Goal: Task Accomplishment & Management: Manage account settings

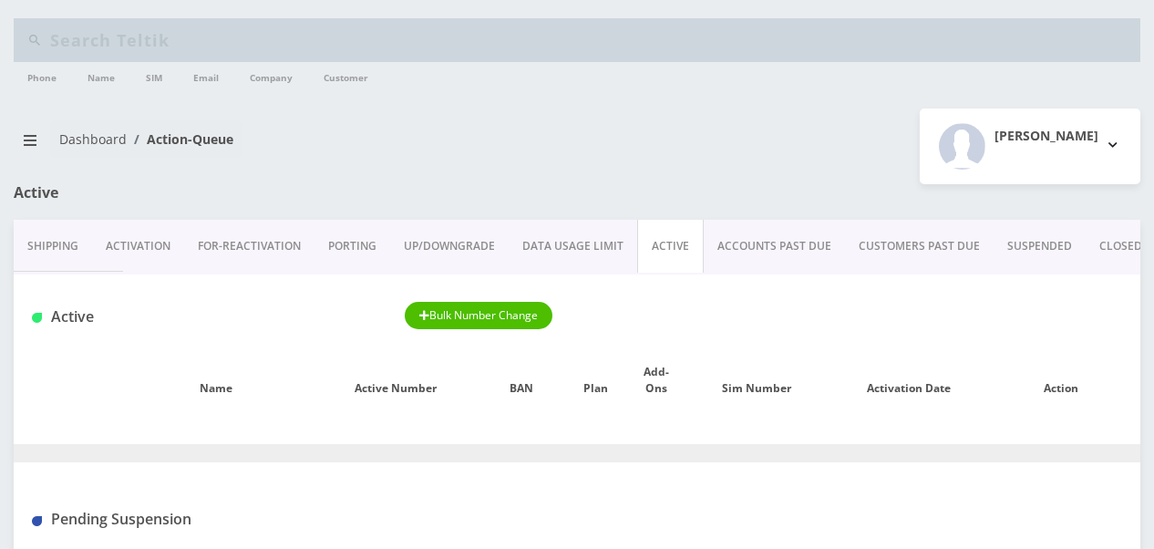
click at [731, 240] on link "ACCOUNTS PAST DUE" at bounding box center [774, 246] width 141 height 53
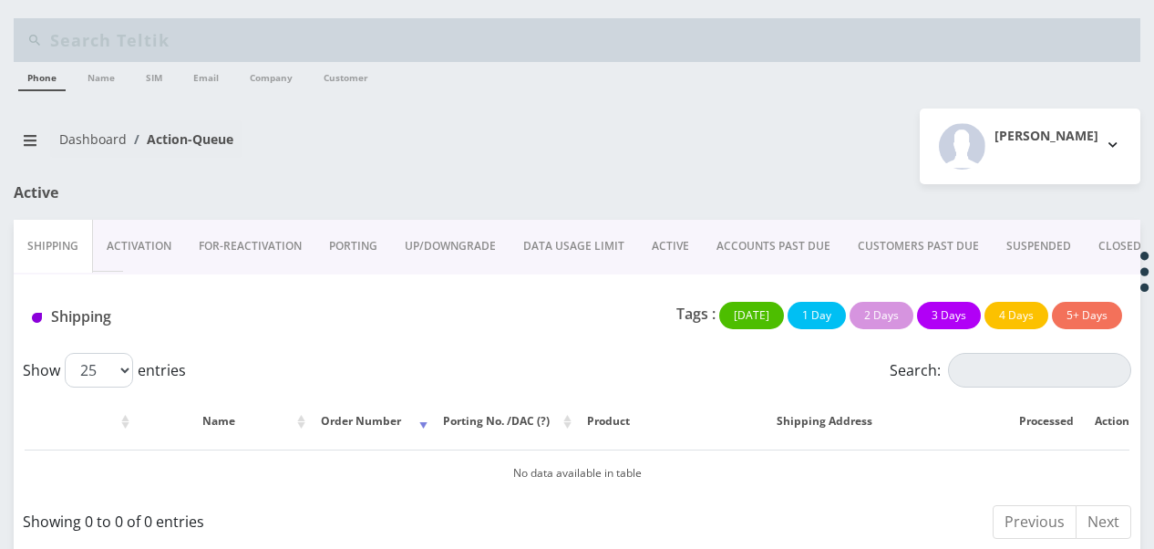
click at [748, 239] on link "ACCOUNTS PAST DUE" at bounding box center [773, 246] width 141 height 53
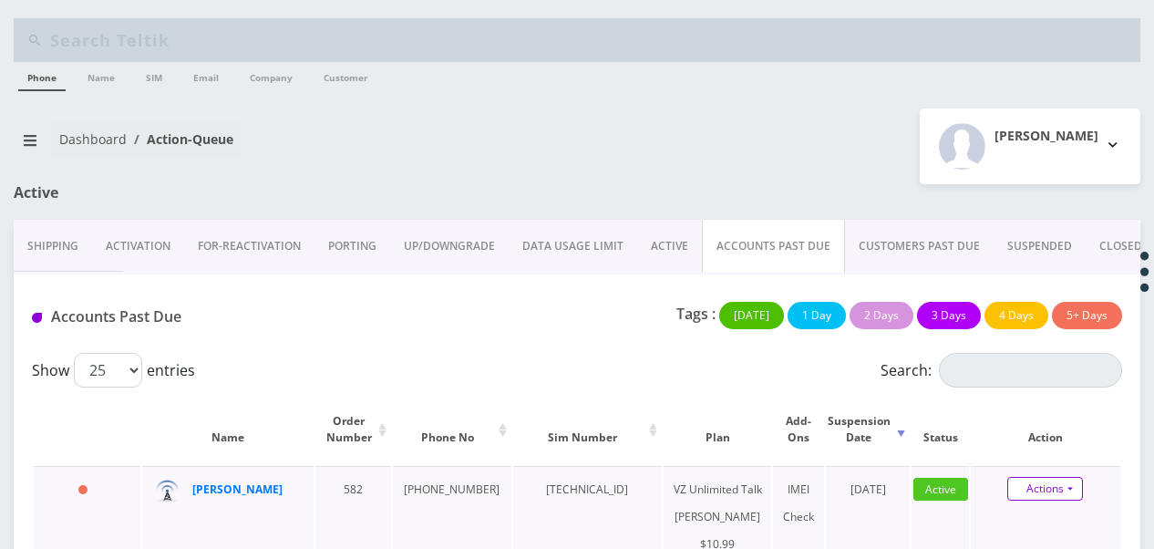
click at [1073, 478] on link "Actions" at bounding box center [1045, 489] width 76 height 24
click at [653, 232] on link "ACTIVE" at bounding box center [669, 246] width 65 height 53
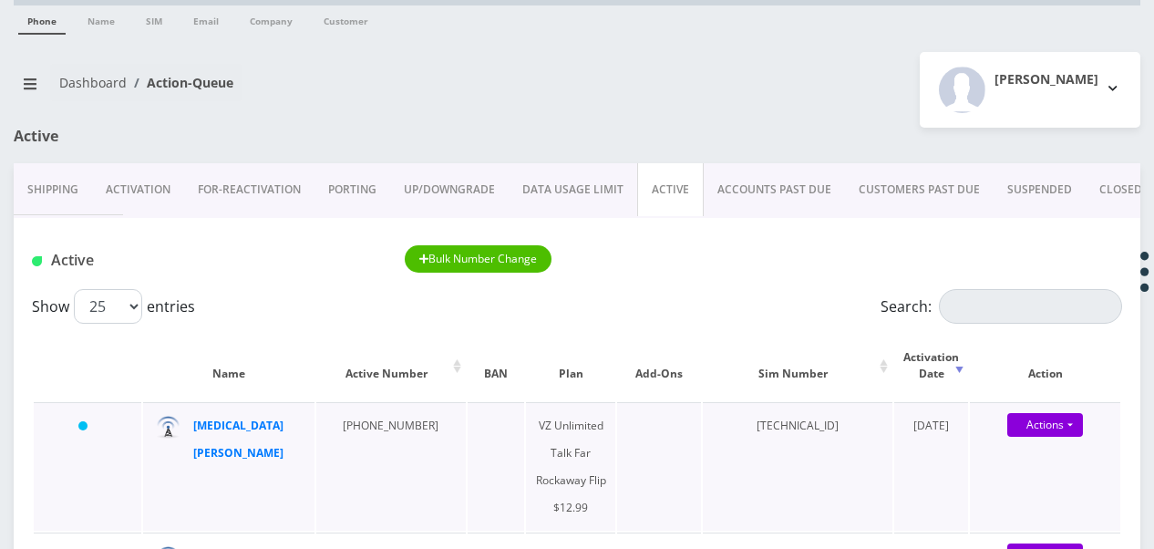
scroll to position [182, 0]
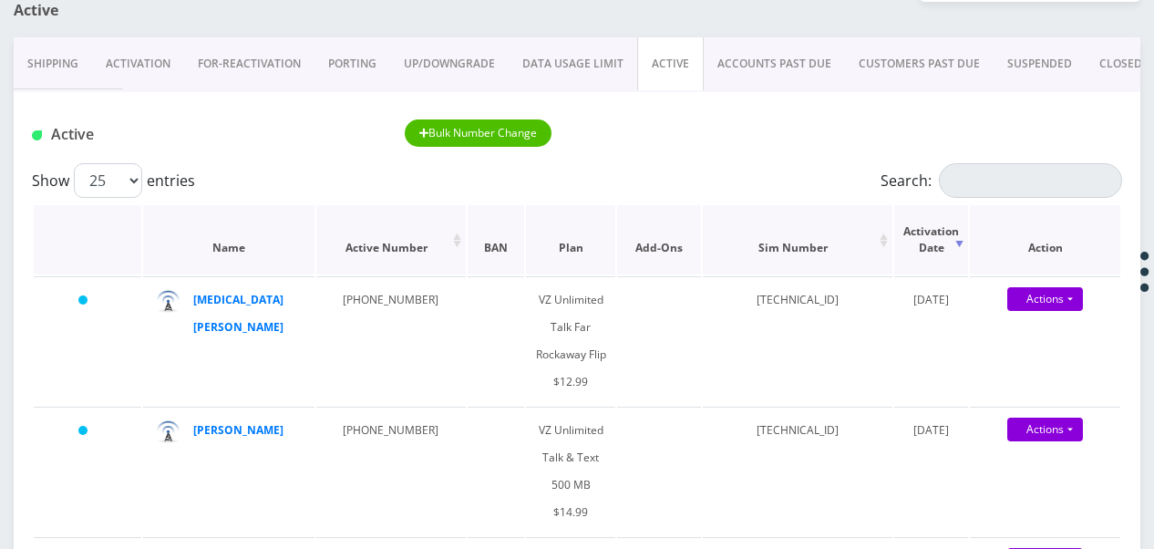
click at [538, 253] on th "Plan" at bounding box center [571, 239] width 90 height 69
click at [526, 247] on th "Plan" at bounding box center [571, 239] width 90 height 69
click at [526, 244] on th "Plan" at bounding box center [571, 239] width 90 height 69
click at [1079, 299] on link "Actions" at bounding box center [1045, 299] width 76 height 24
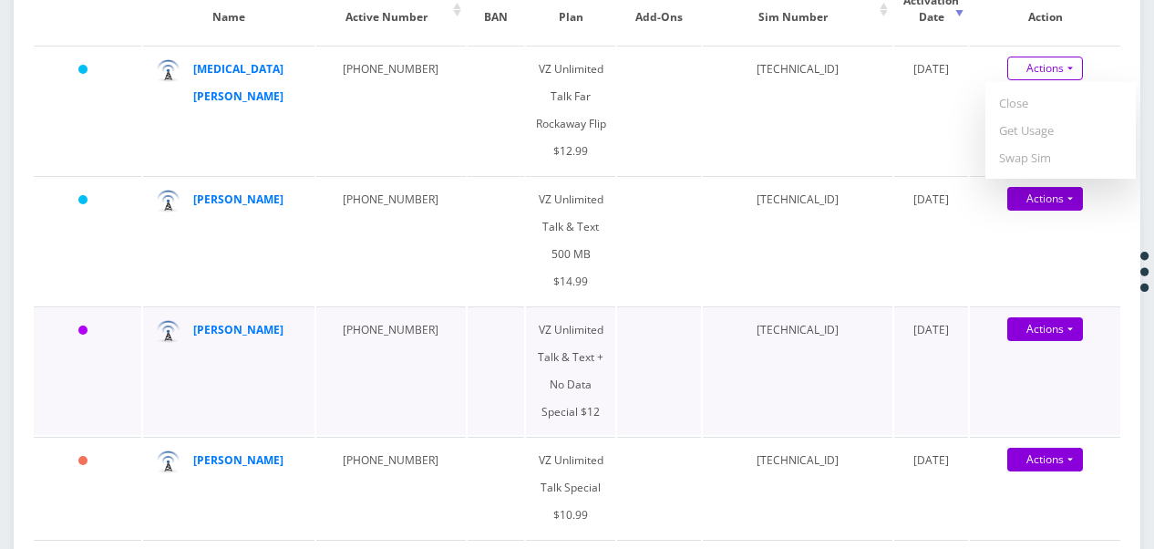
scroll to position [456, 0]
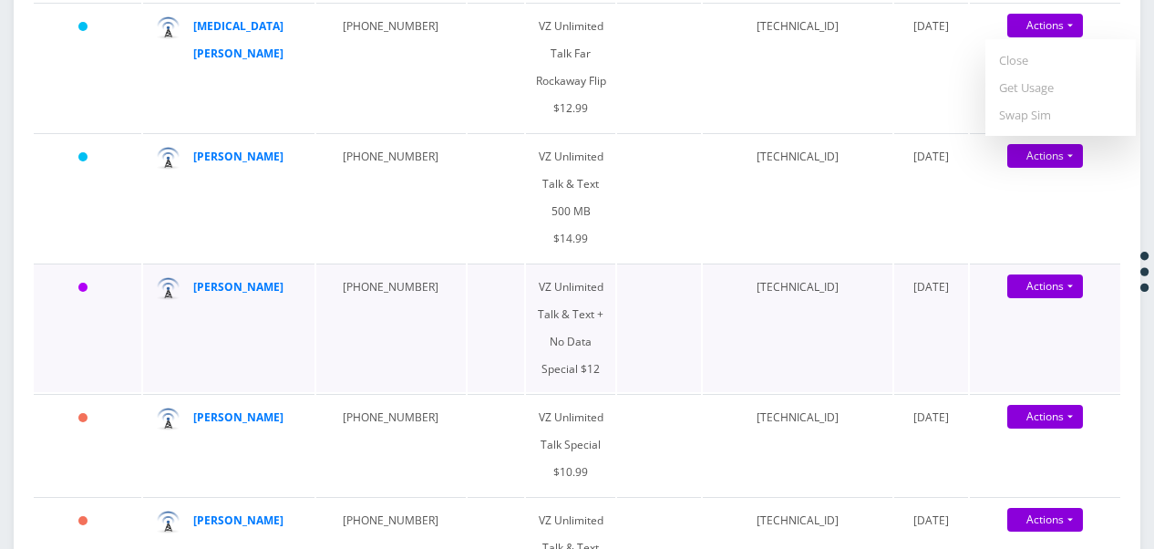
click at [703, 286] on td "[TECHNICAL_ID]" at bounding box center [798, 327] width 190 height 129
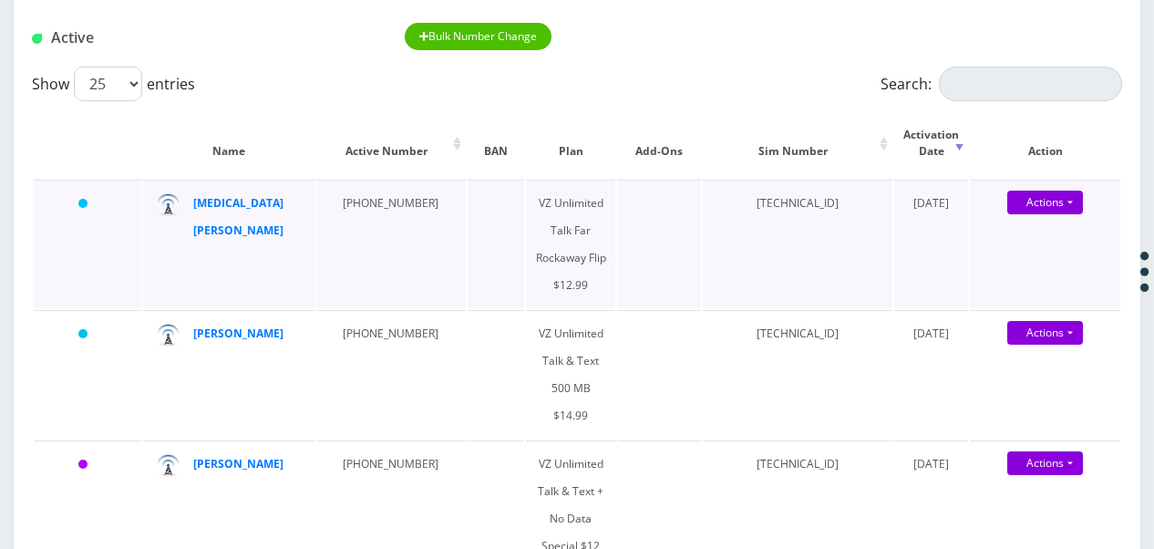
scroll to position [182, 0]
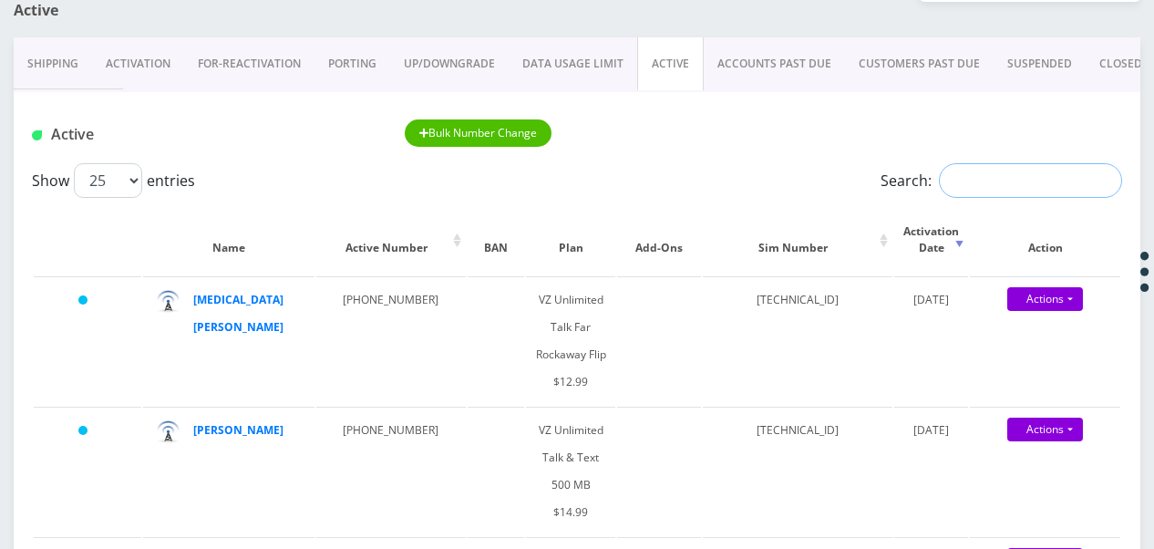
click at [971, 172] on input "Search:" at bounding box center [1030, 180] width 183 height 35
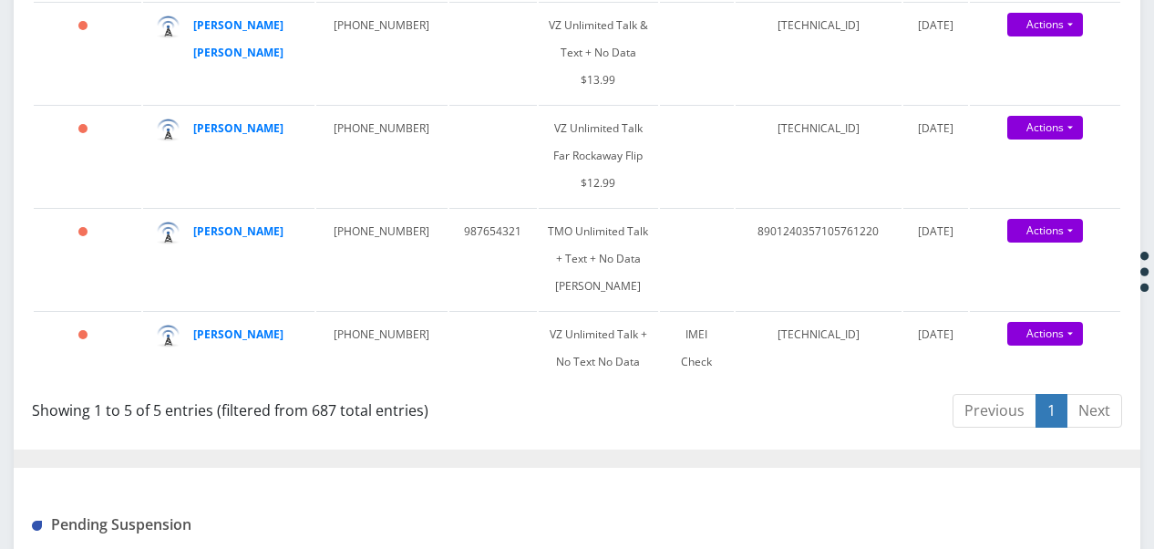
scroll to position [638, 0]
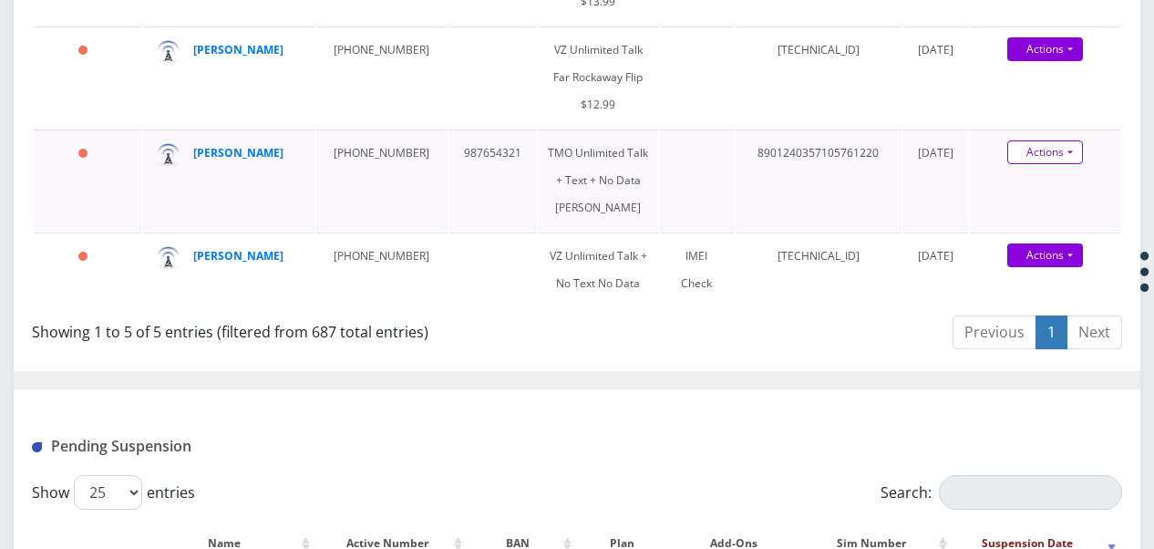
click at [957, 231] on td "[DATE]" at bounding box center [936, 179] width 66 height 101
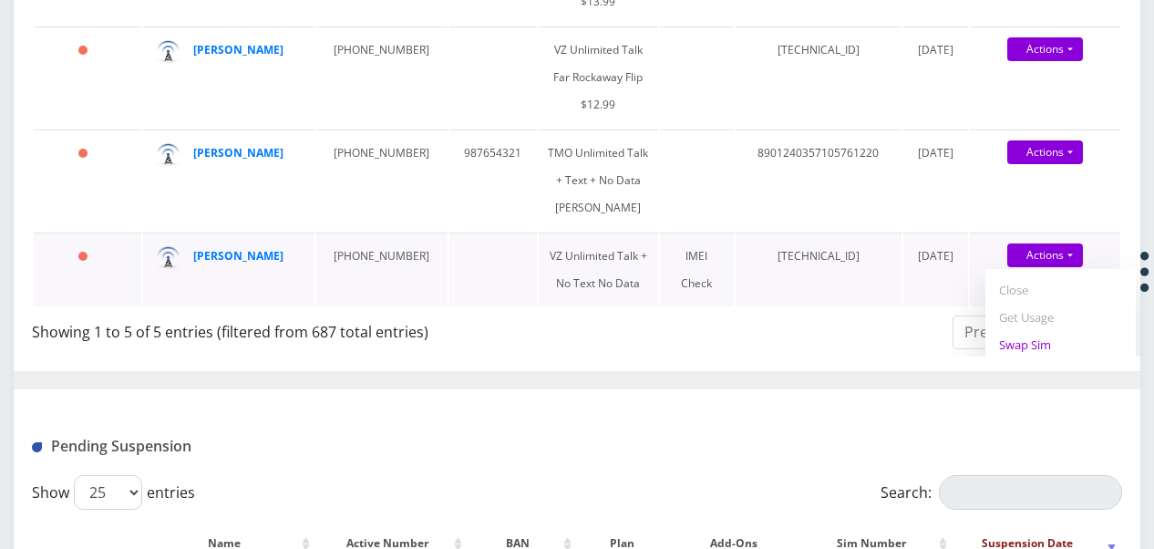
click at [1046, 358] on link "Swap Sim" at bounding box center [1060, 344] width 150 height 27
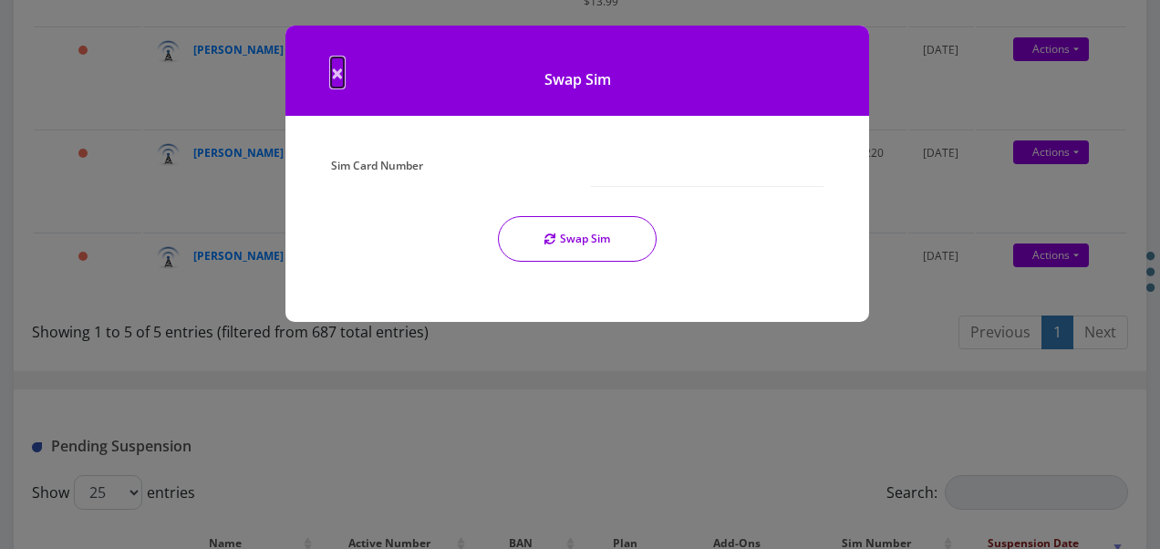
click at [337, 74] on span "×" at bounding box center [337, 72] width 13 height 30
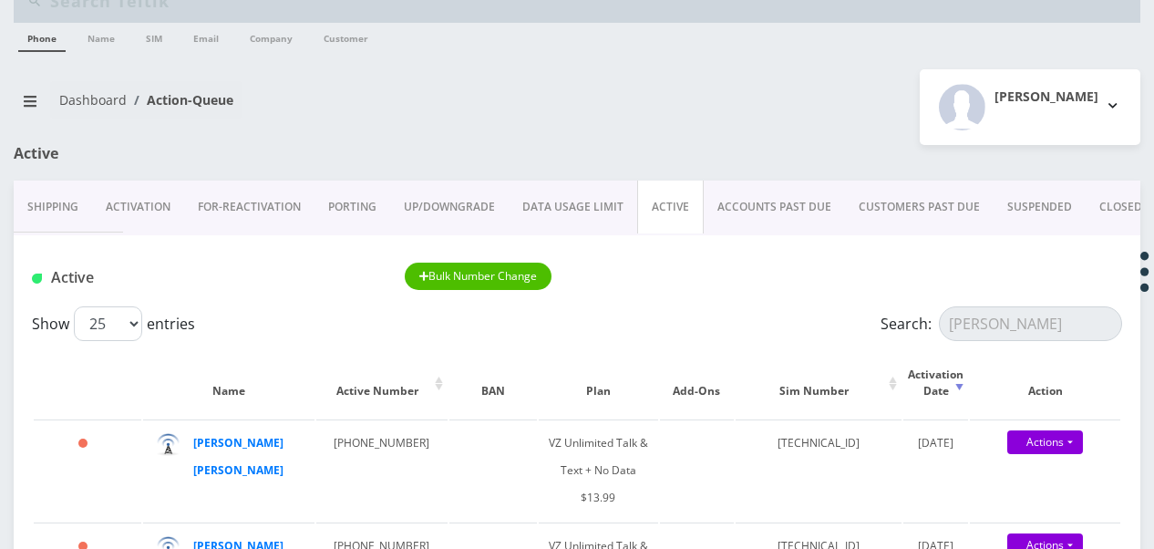
scroll to position [0, 0]
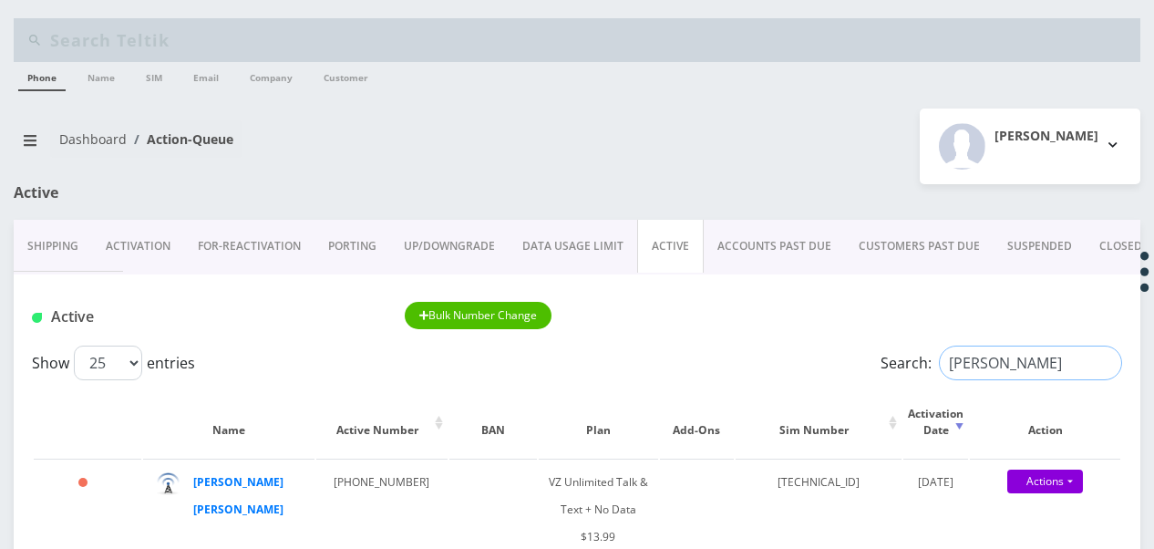
drag, startPoint x: 1003, startPoint y: 352, endPoint x: 833, endPoint y: 356, distance: 169.6
click at [861, 349] on div "Search: [PERSON_NAME]" at bounding box center [986, 363] width 273 height 35
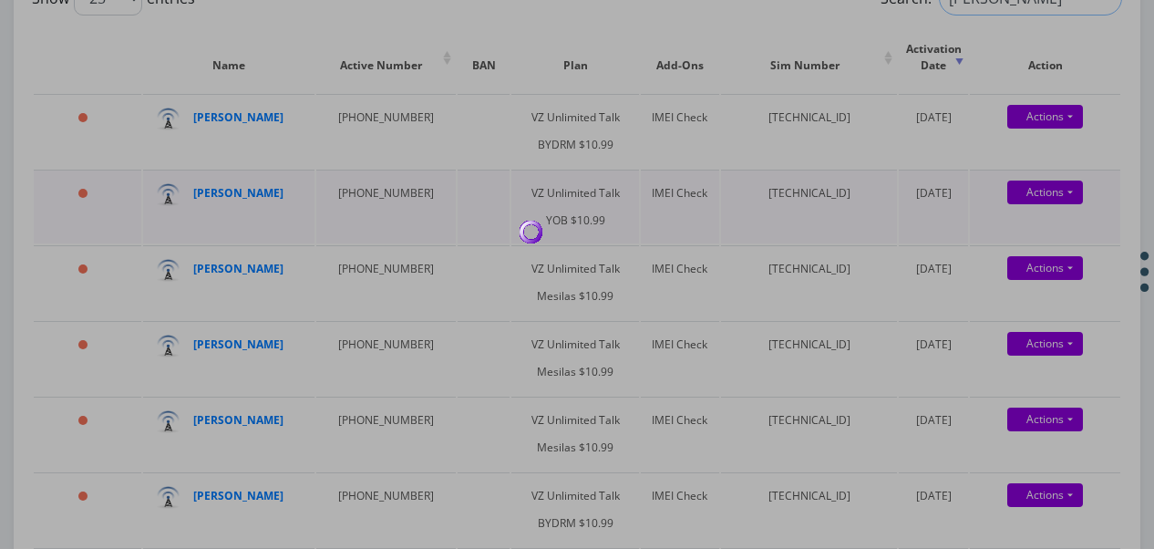
scroll to position [352, 0]
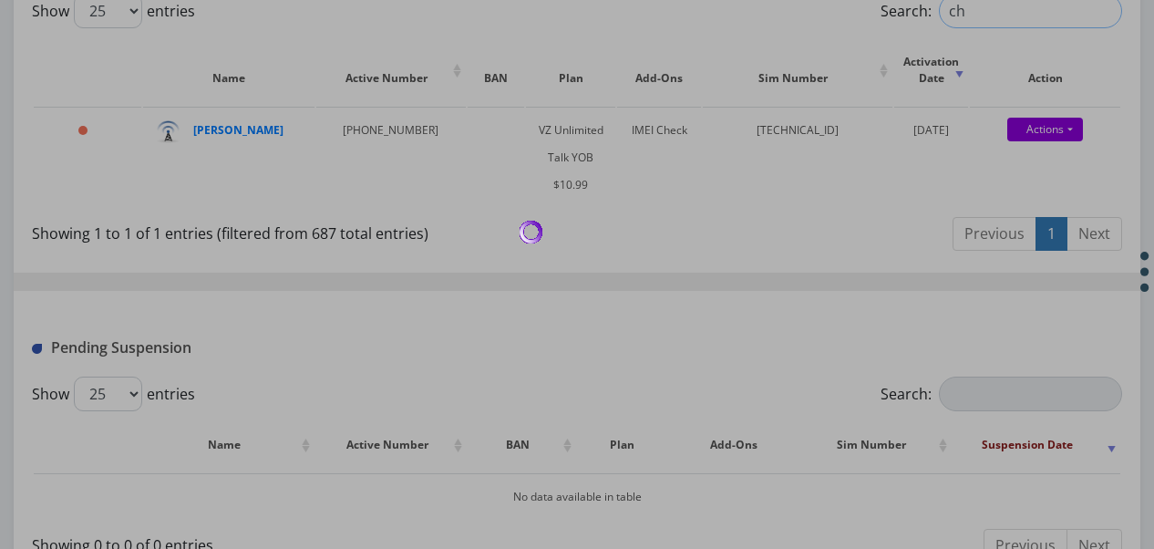
type input "c"
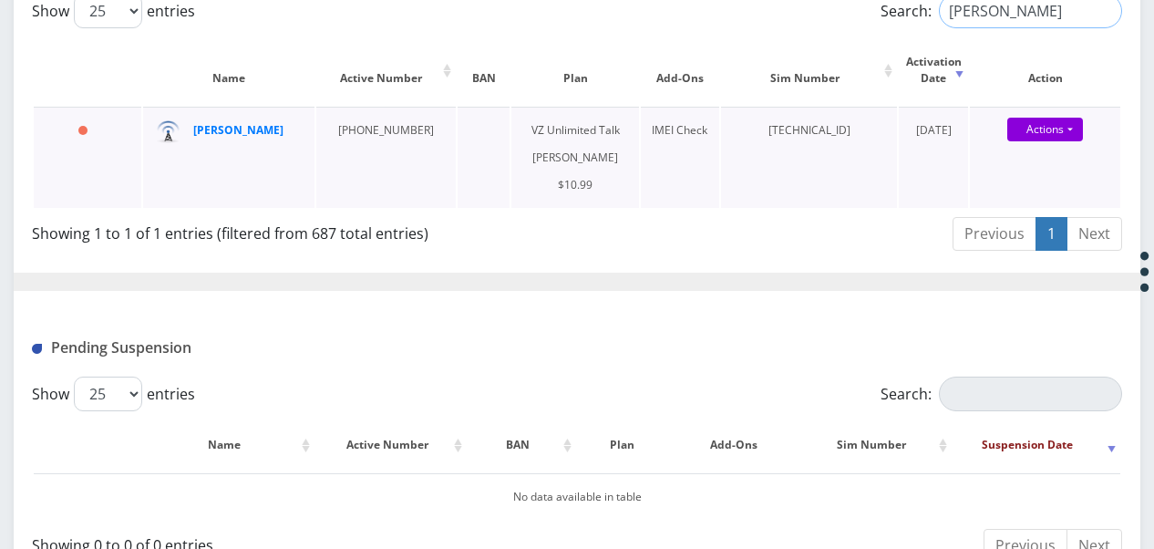
type input "[PERSON_NAME]"
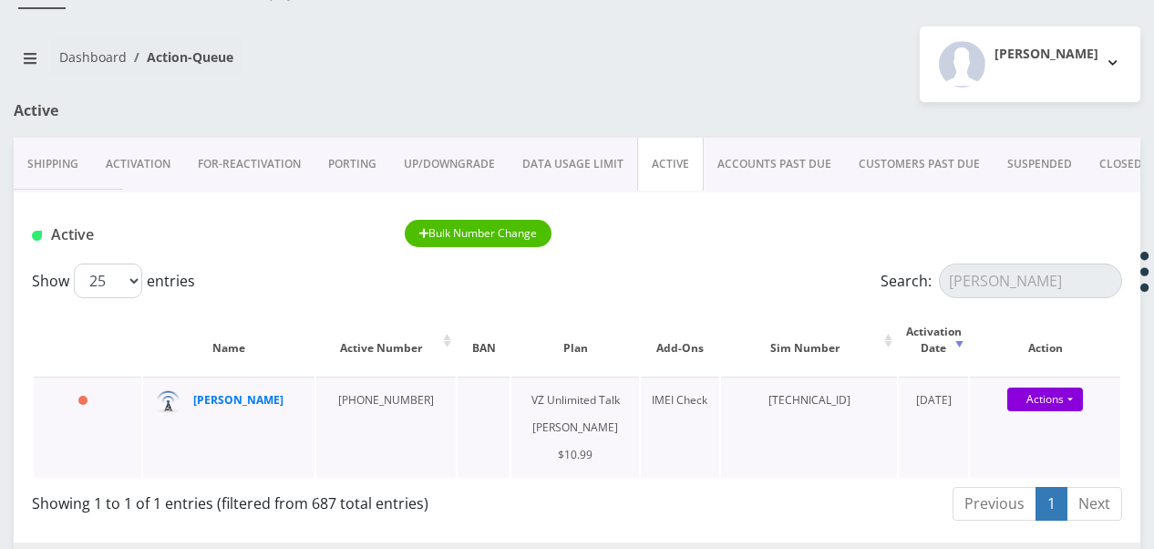
scroll to position [78, 0]
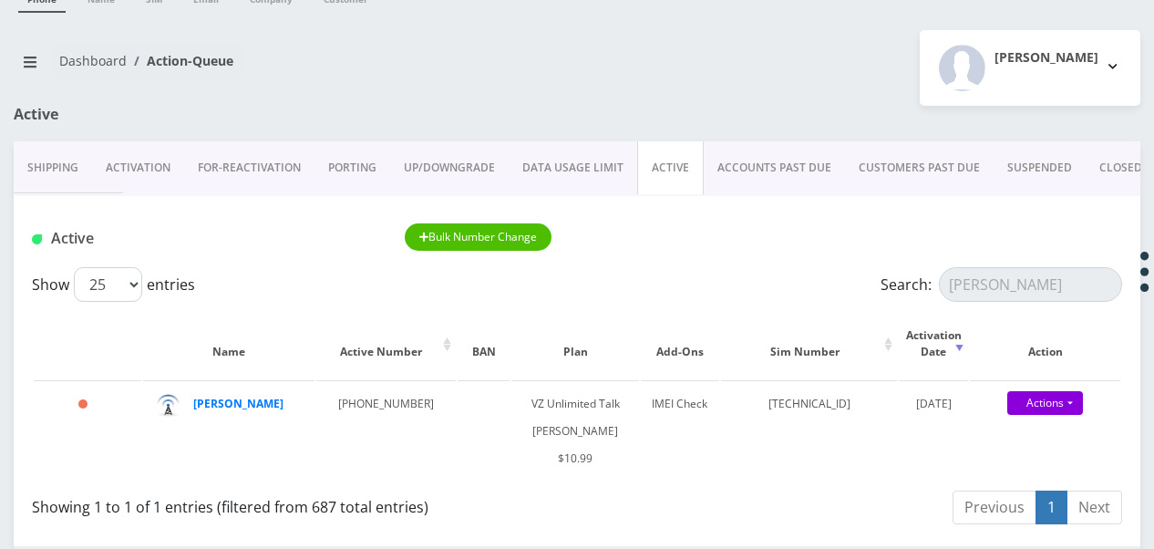
click at [1127, 296] on div "Show 25 50 100 250 500 1000 entries Search: [PERSON_NAME] Name Active Number BA…" at bounding box center [577, 399] width 1127 height 264
click at [1102, 281] on input "[PERSON_NAME]" at bounding box center [1030, 284] width 183 height 35
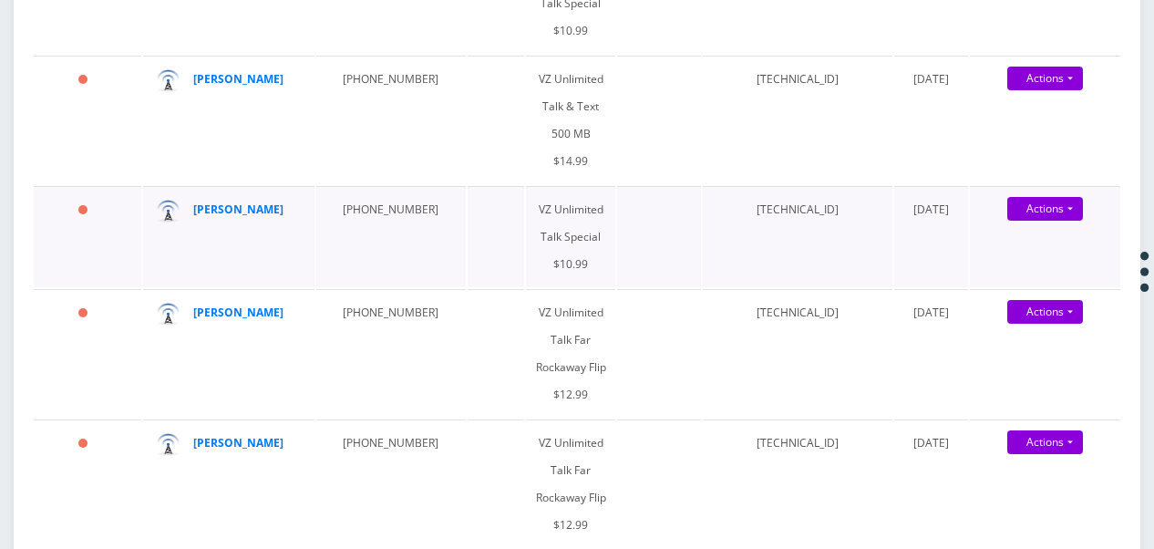
scroll to position [899, 0]
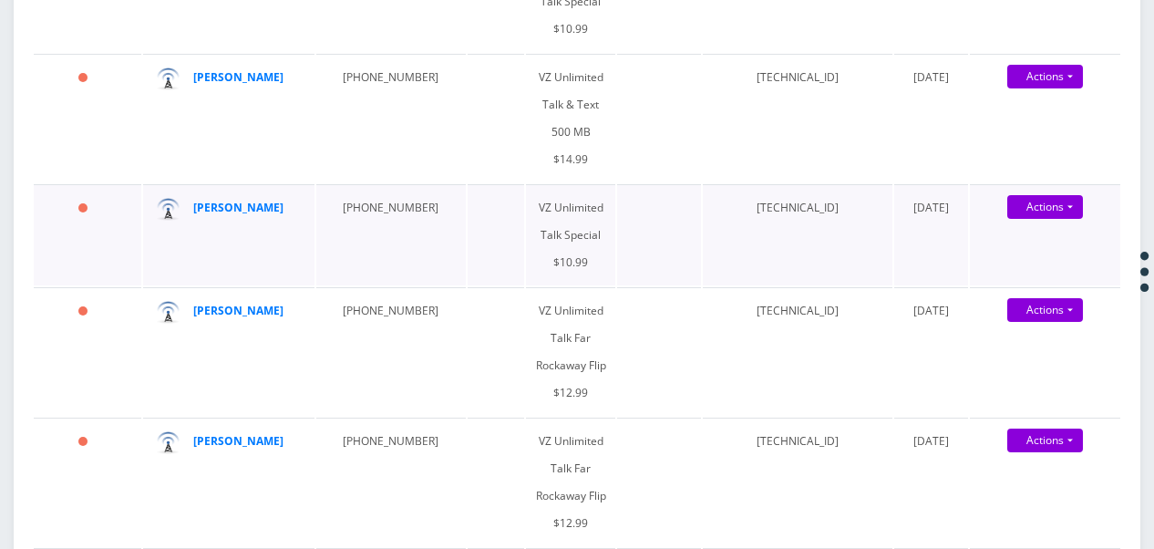
drag, startPoint x: 847, startPoint y: 203, endPoint x: 780, endPoint y: 196, distance: 66.9
click at [780, 196] on td "[TECHNICAL_ID]" at bounding box center [798, 234] width 190 height 101
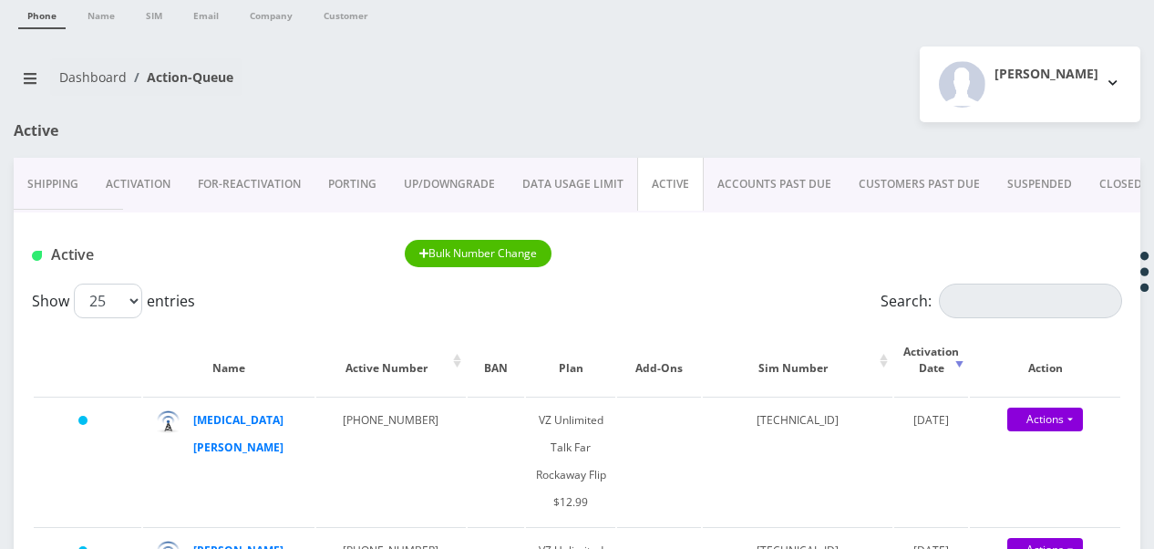
scroll to position [91, 0]
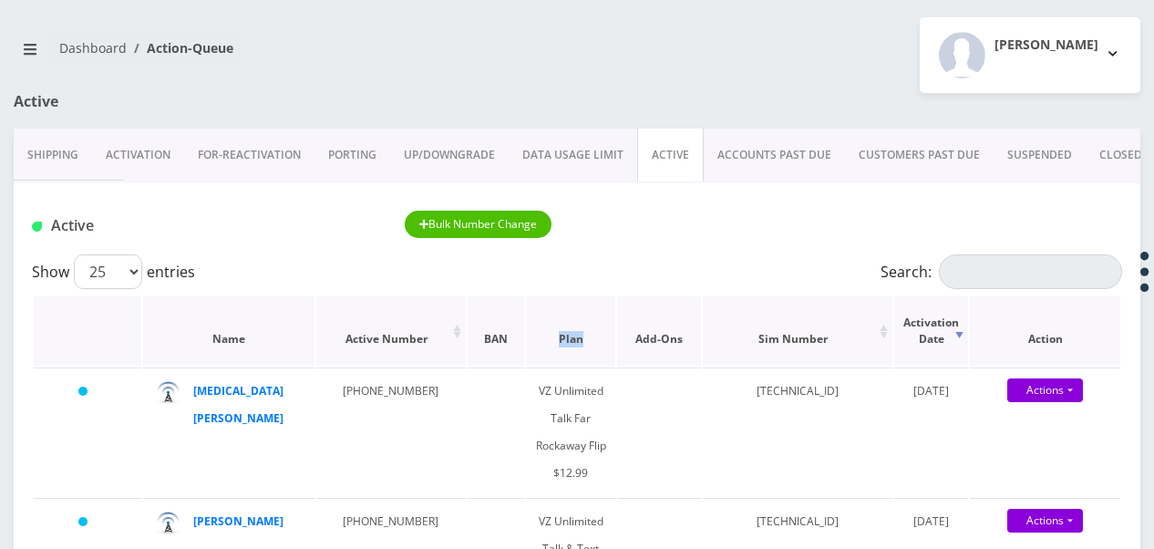
drag, startPoint x: 506, startPoint y: 335, endPoint x: 558, endPoint y: 343, distance: 52.6
click at [558, 343] on th "Plan" at bounding box center [571, 330] width 90 height 69
drag, startPoint x: 558, startPoint y: 343, endPoint x: 539, endPoint y: 335, distance: 20.8
copy th "Plan"
click at [730, 242] on div "Active Bulk Number Change" at bounding box center [577, 218] width 1127 height 71
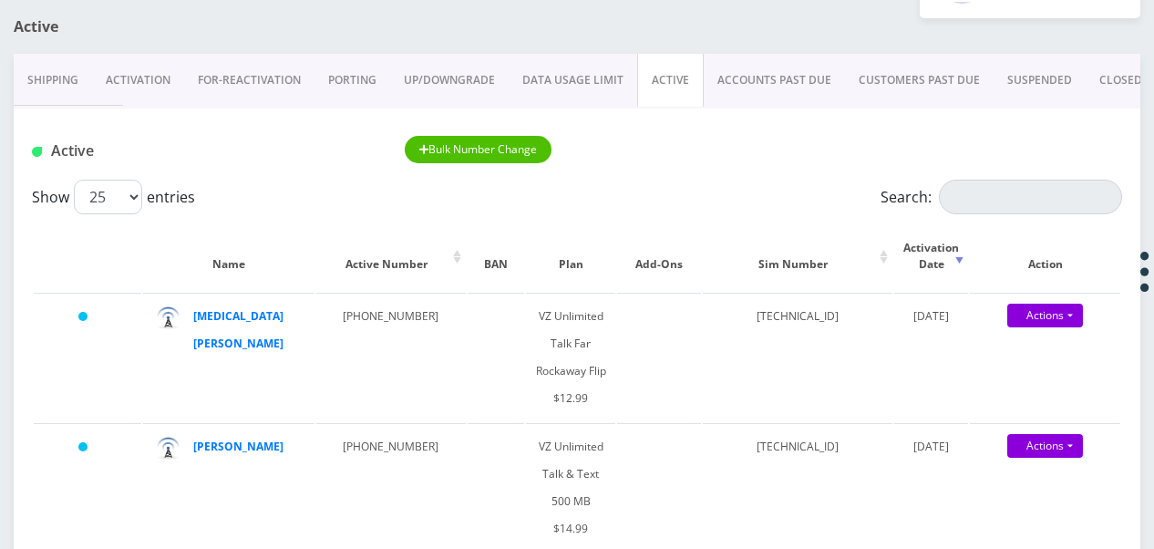
scroll to position [0, 0]
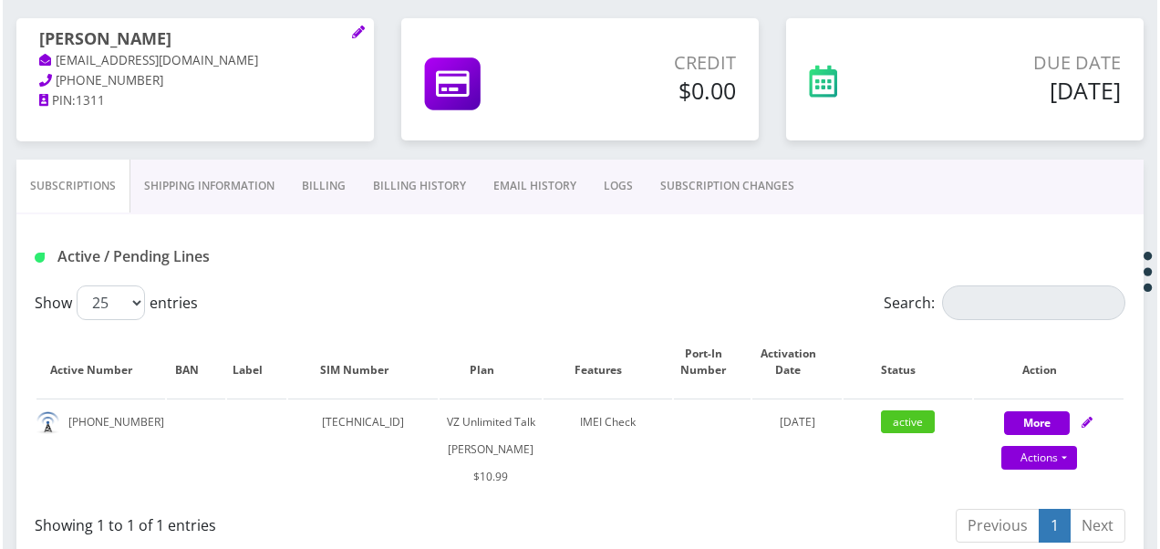
scroll to position [182, 0]
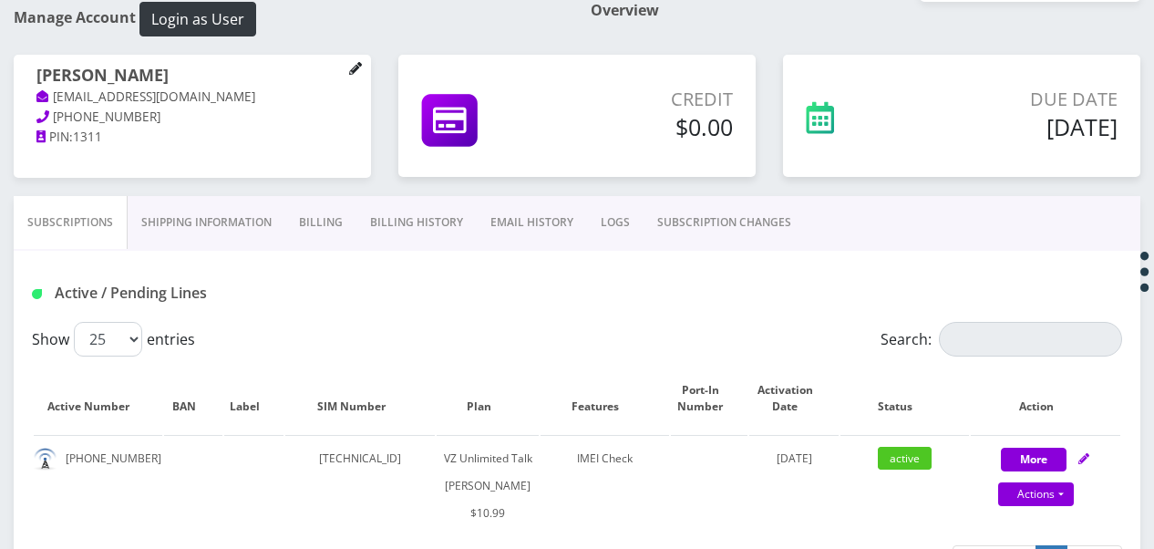
click at [361, 62] on icon at bounding box center [355, 68] width 13 height 13
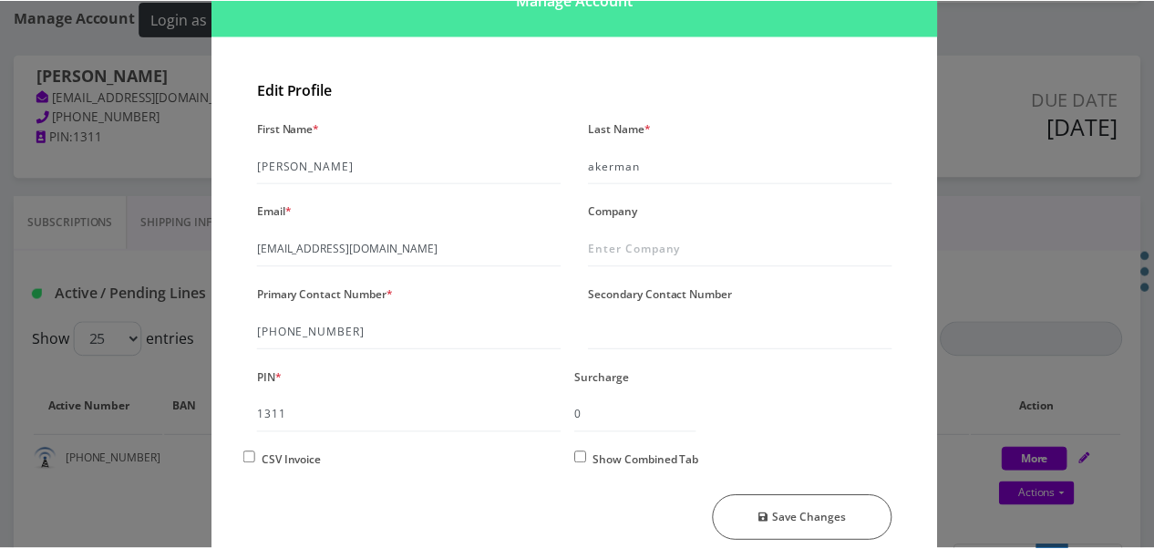
scroll to position [66, 0]
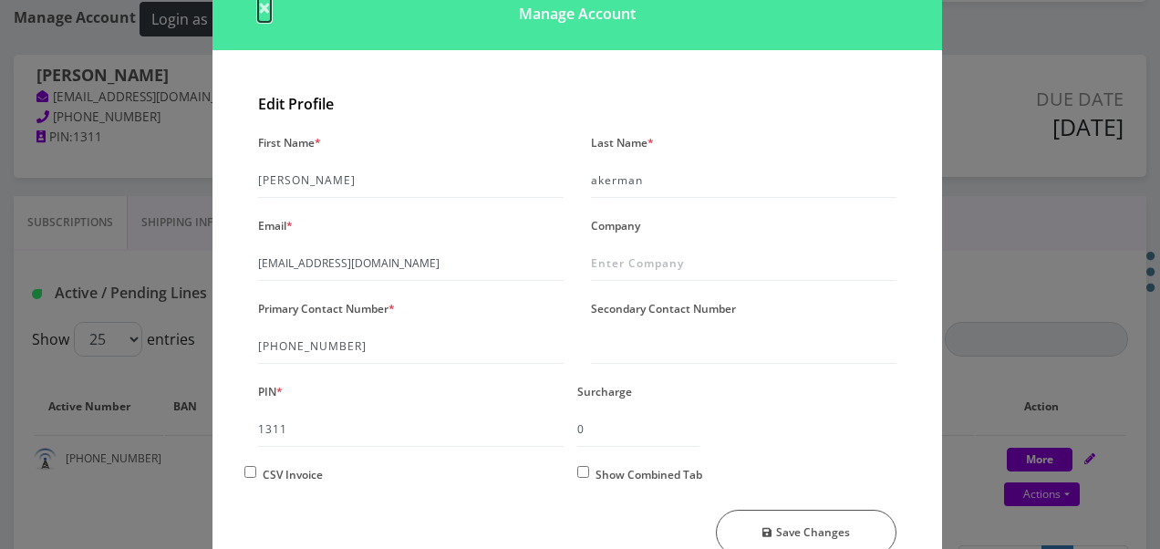
click at [261, 10] on span "×" at bounding box center [264, 7] width 13 height 30
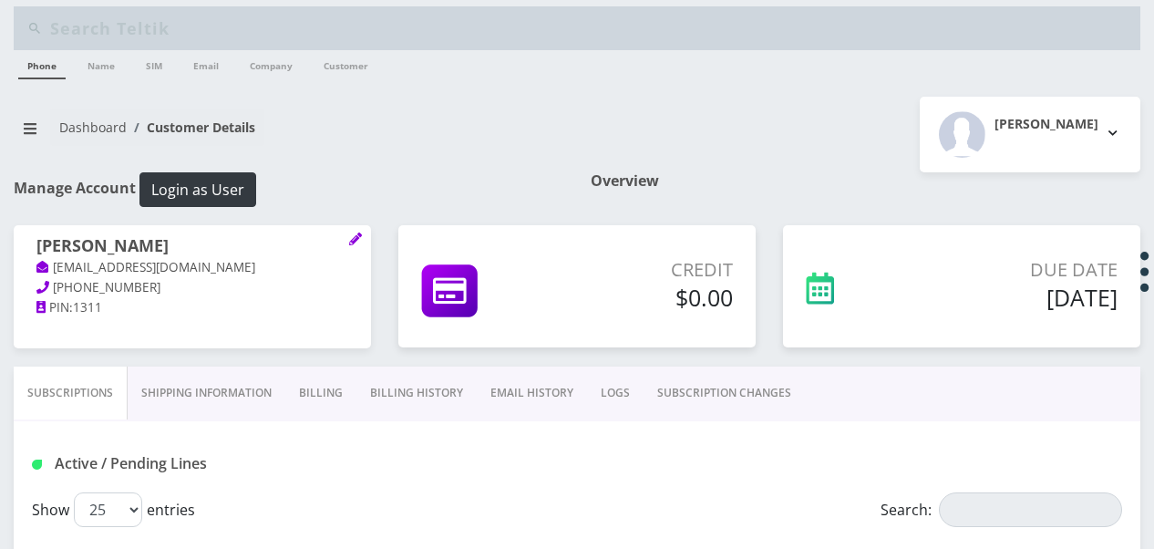
scroll to position [8, 0]
